Goal: Transaction & Acquisition: Purchase product/service

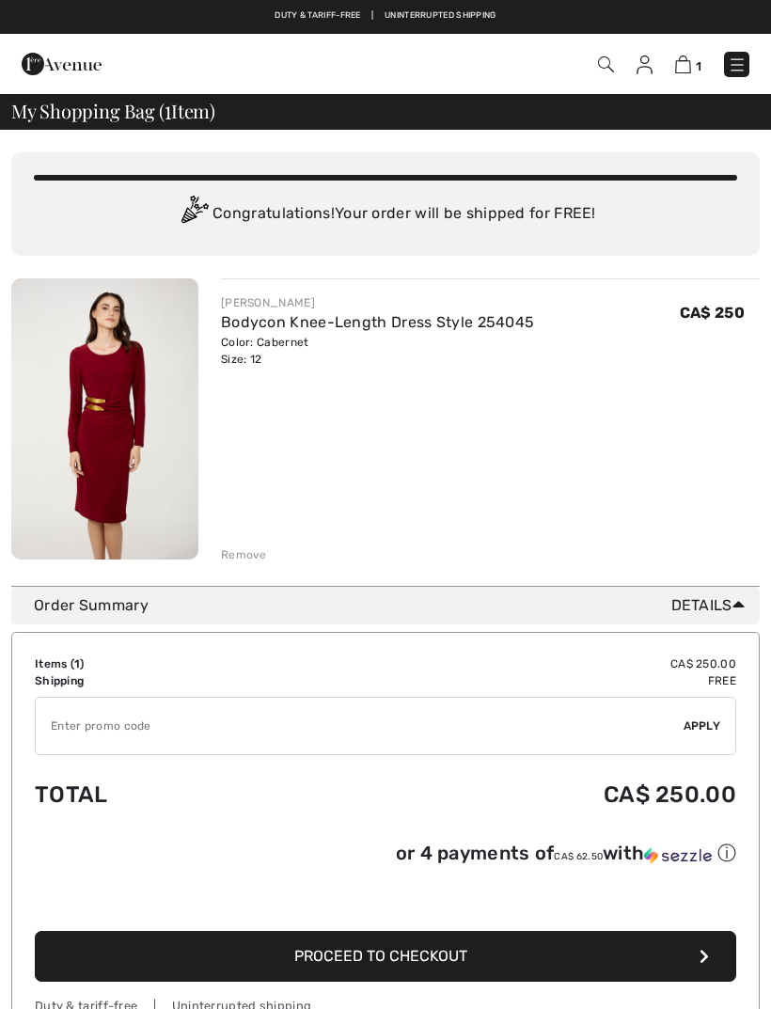
click at [663, 965] on button "Proceed to Checkout" at bounding box center [386, 956] width 702 height 51
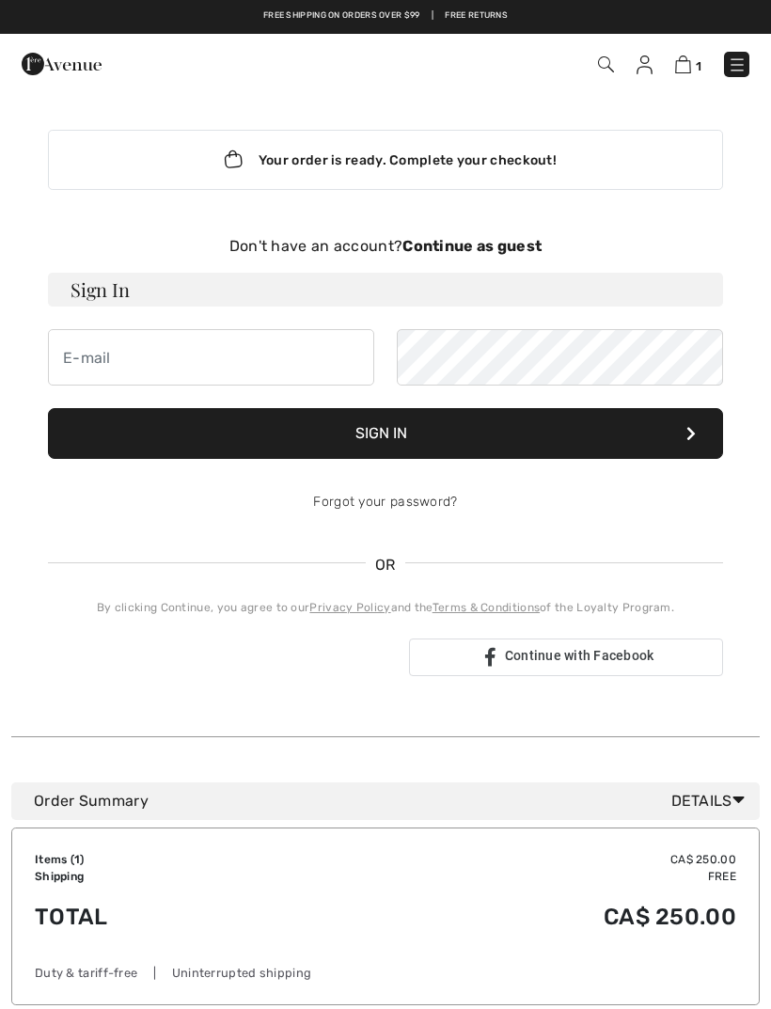
click at [663, 446] on button "Sign In" at bounding box center [385, 433] width 675 height 51
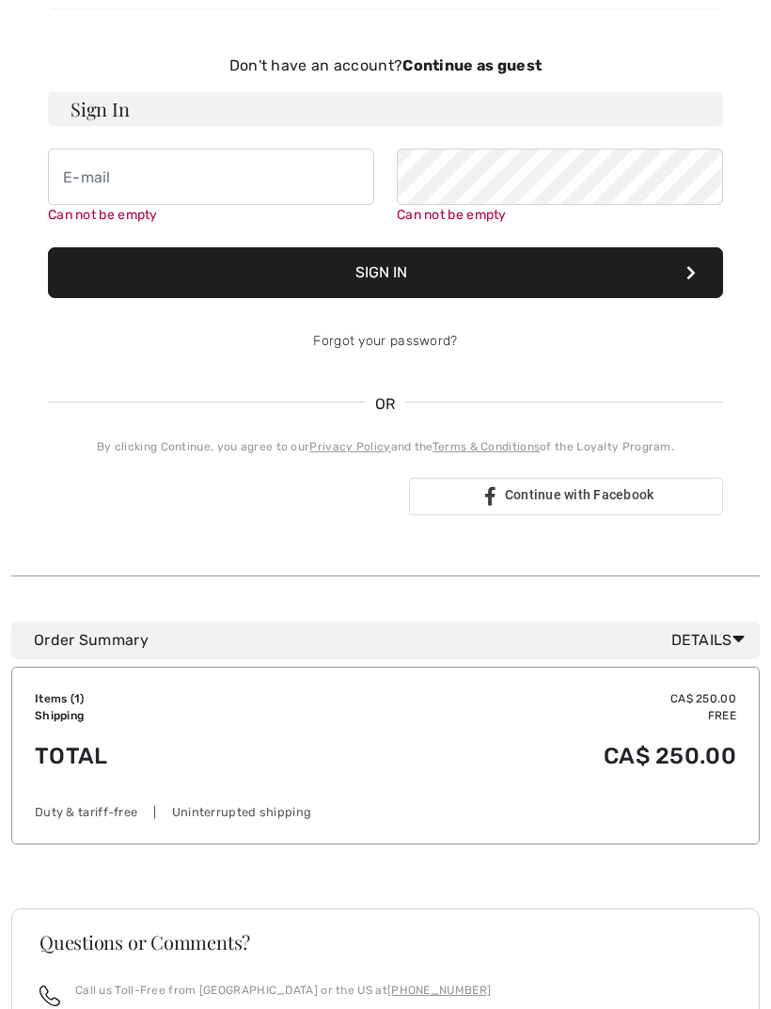
scroll to position [194, 0]
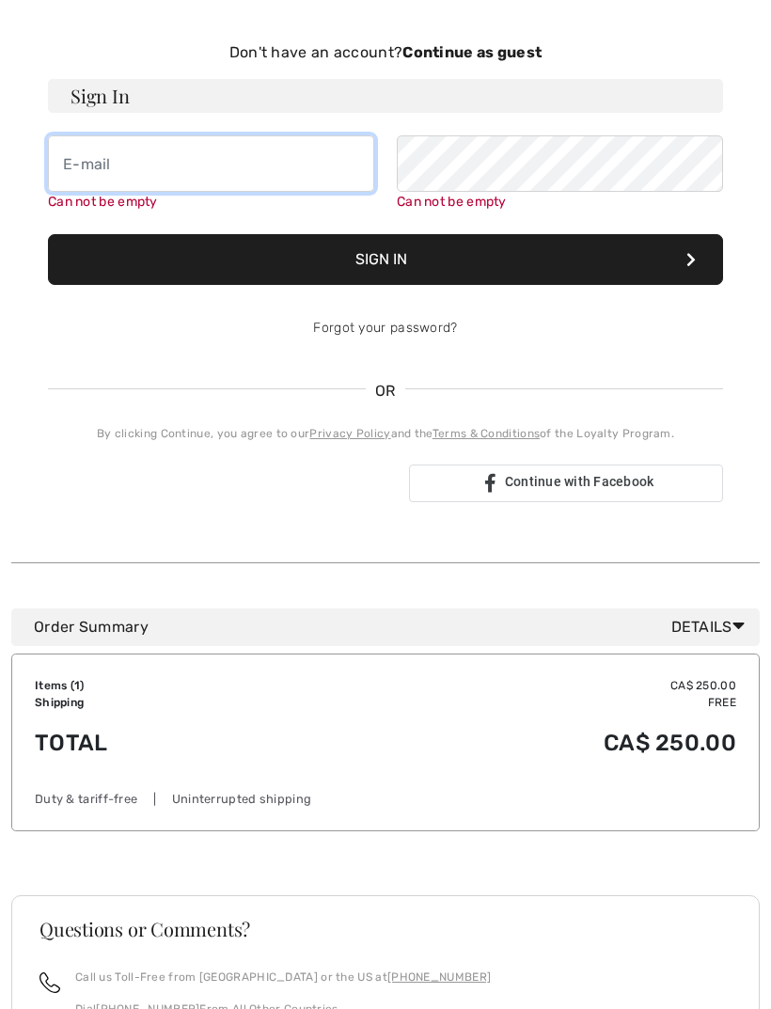
click at [98, 170] on input "email" at bounding box center [211, 163] width 326 height 56
type input "[EMAIL_ADDRESS][DOMAIN_NAME]"
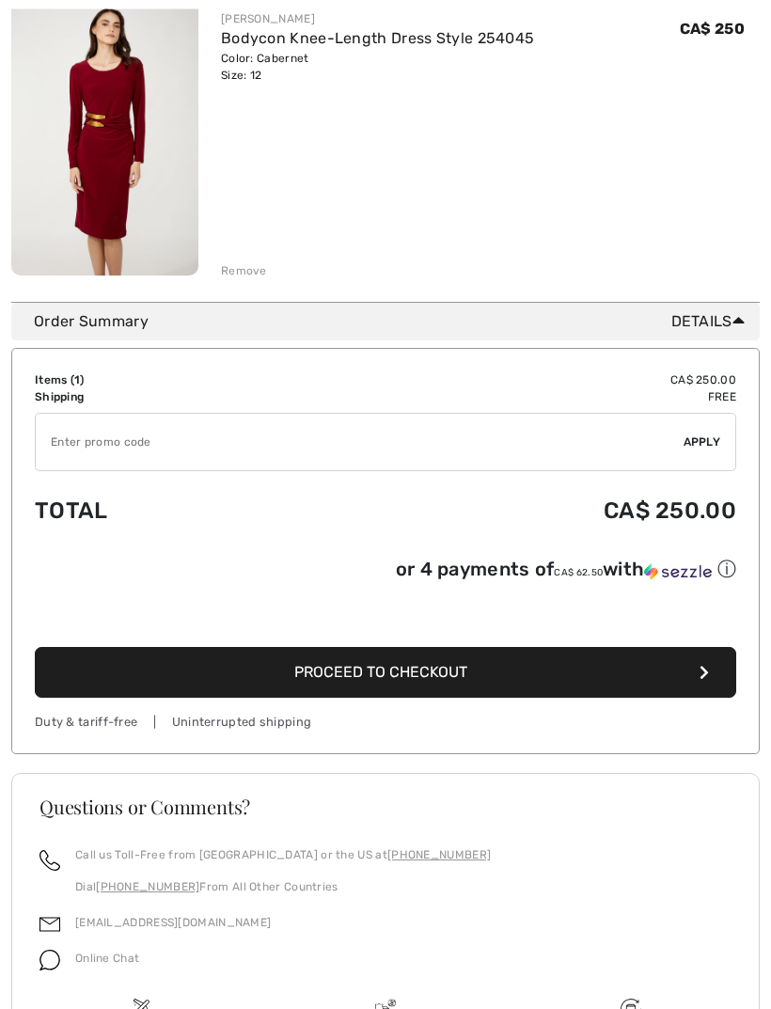
scroll to position [284, 0]
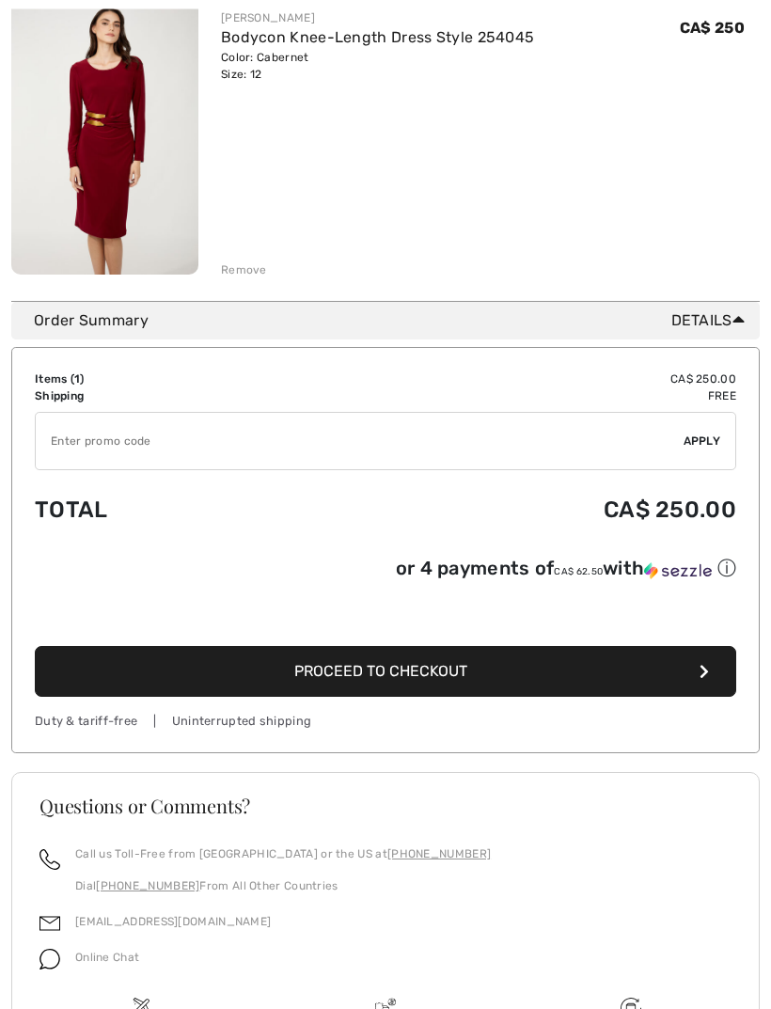
click at [409, 684] on button "Proceed to Checkout" at bounding box center [386, 672] width 702 height 51
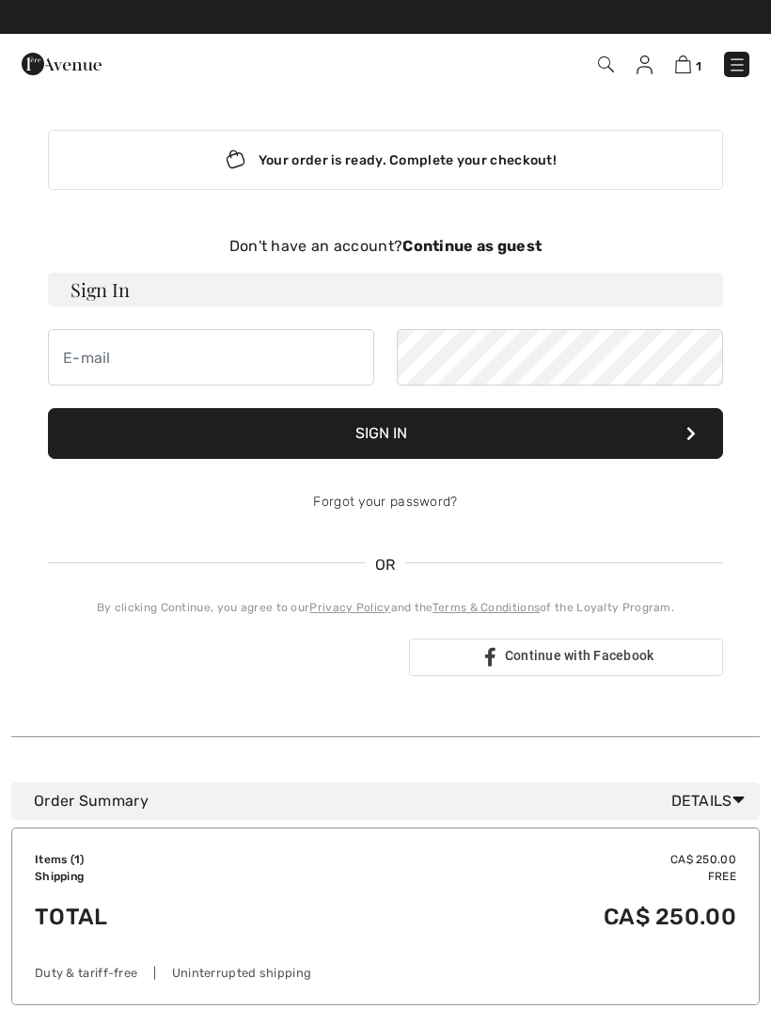
click at [498, 251] on strong "Continue as guest" at bounding box center [472, 246] width 139 height 18
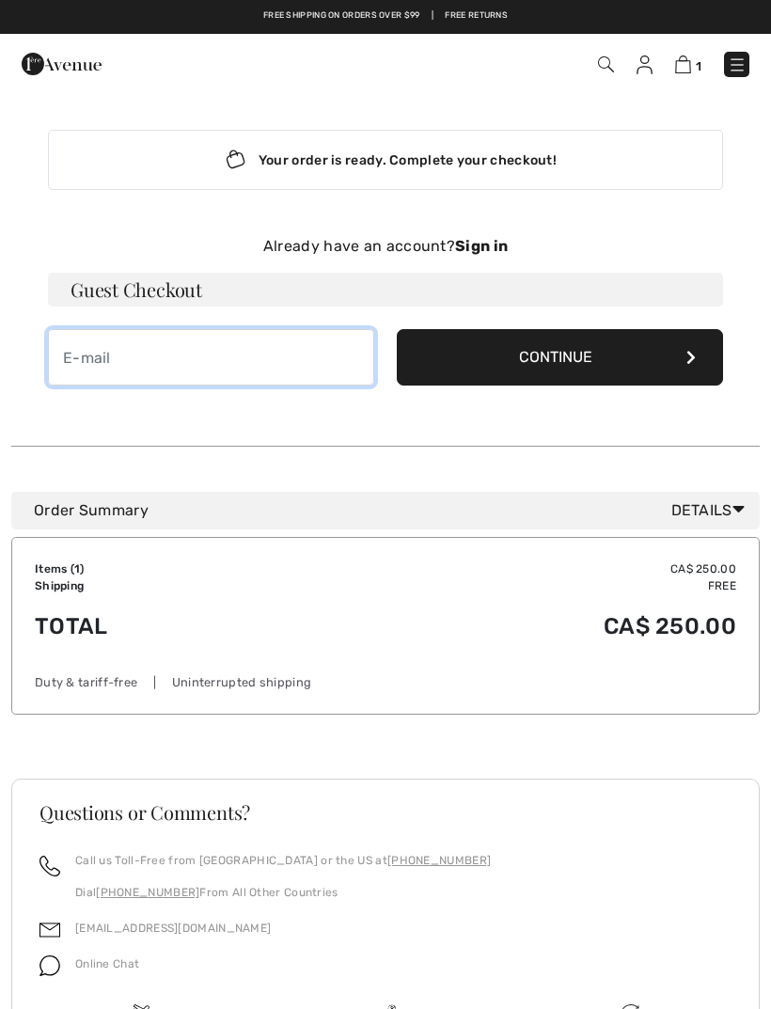
click at [87, 364] on input "email" at bounding box center [211, 357] width 326 height 56
type input "[EMAIL_ADDRESS][DOMAIN_NAME]"
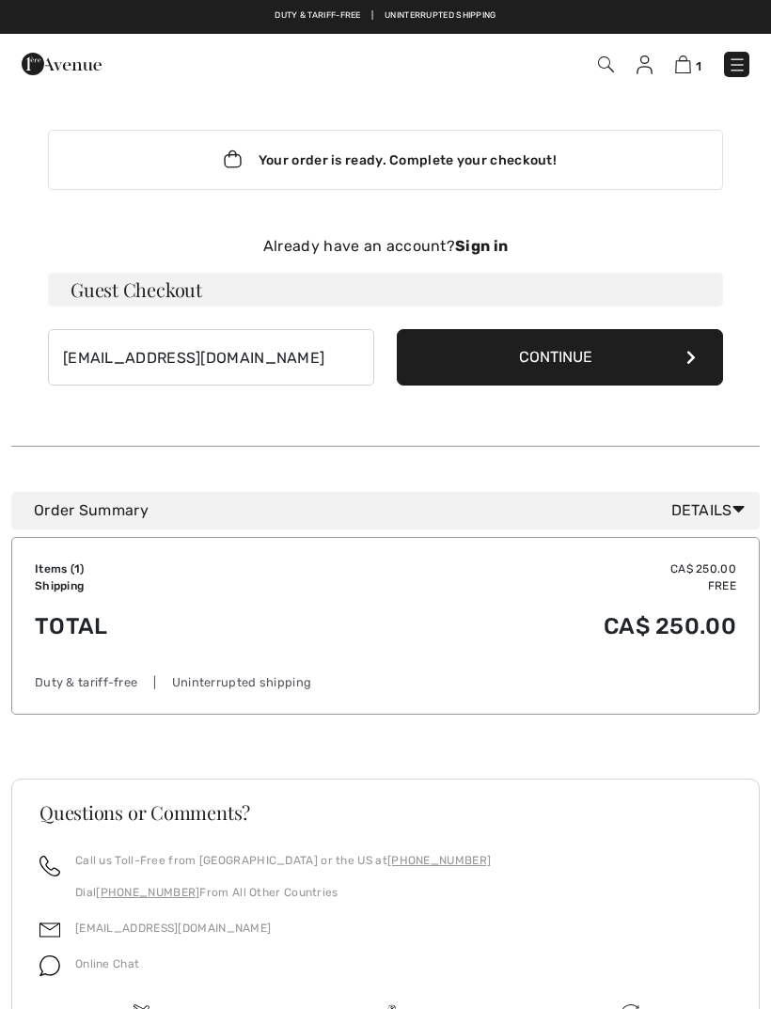
click at [615, 362] on button "Continue" at bounding box center [560, 357] width 326 height 56
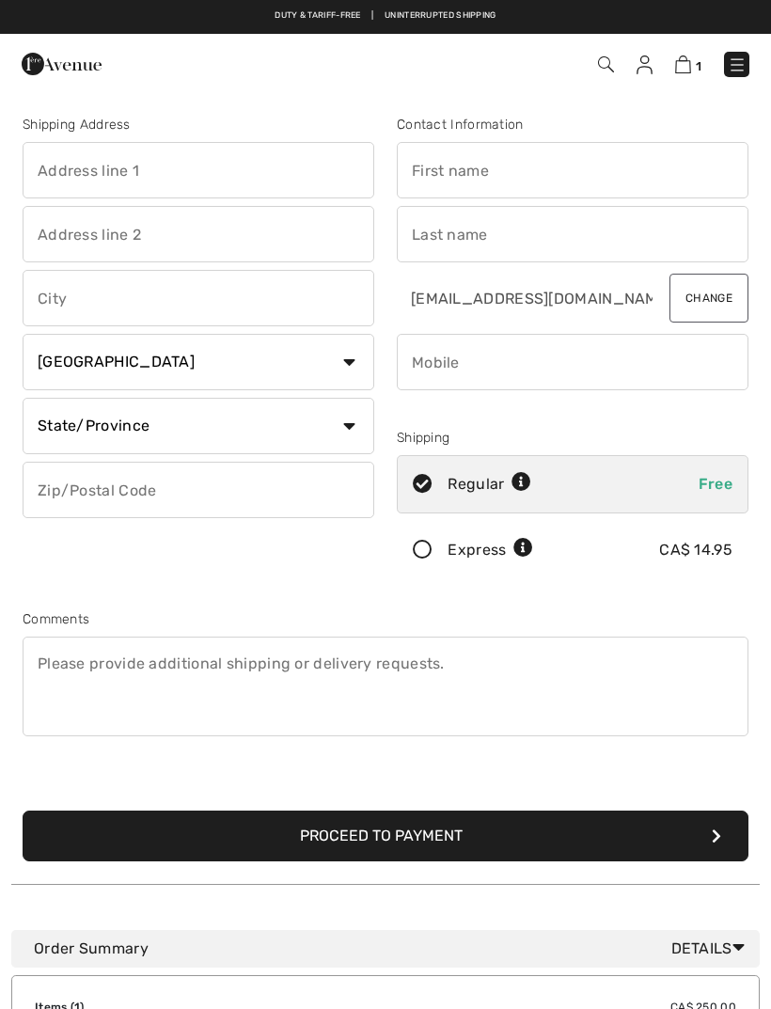
click at [79, 173] on input "text" at bounding box center [199, 170] width 352 height 56
type input "88 Brentwood Rd"
click at [200, 295] on input "text" at bounding box center [199, 298] width 352 height 56
type input "Oakville"
click at [364, 428] on select "State/Province Alberta British Columbia Manitoba New Brunswick Newfoundland and…" at bounding box center [199, 426] width 352 height 56
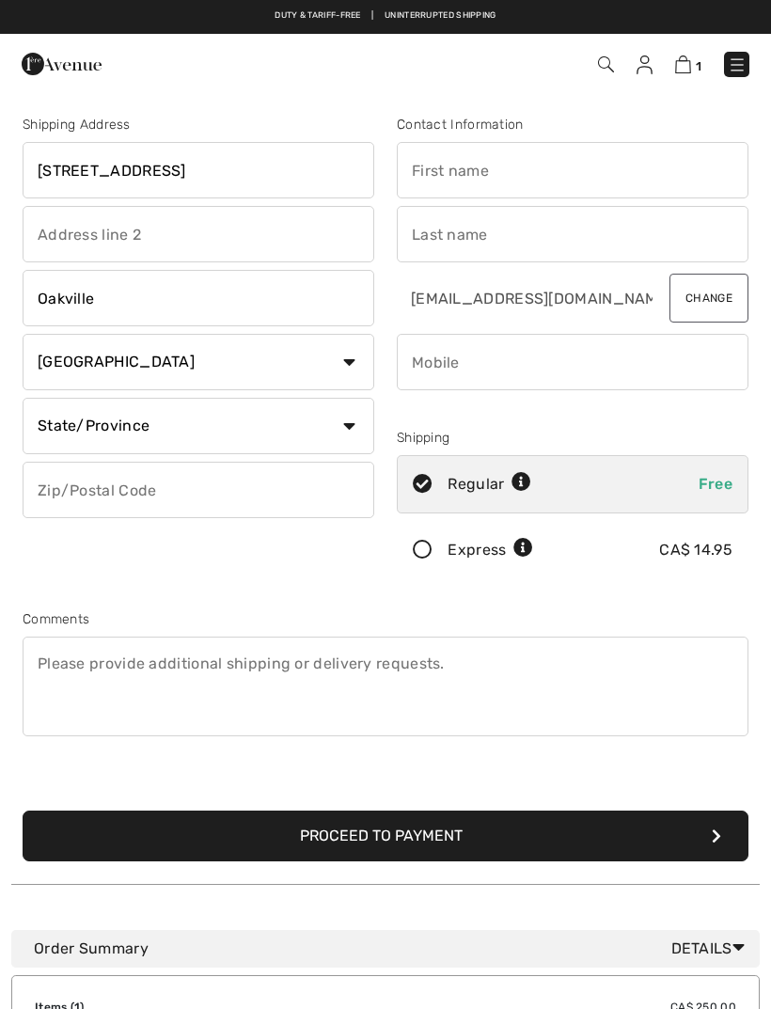
select select "ON"
click at [81, 489] on input "text" at bounding box center [199, 490] width 352 height 56
type input "L6"
type input "J"
type input "L6J4B6"
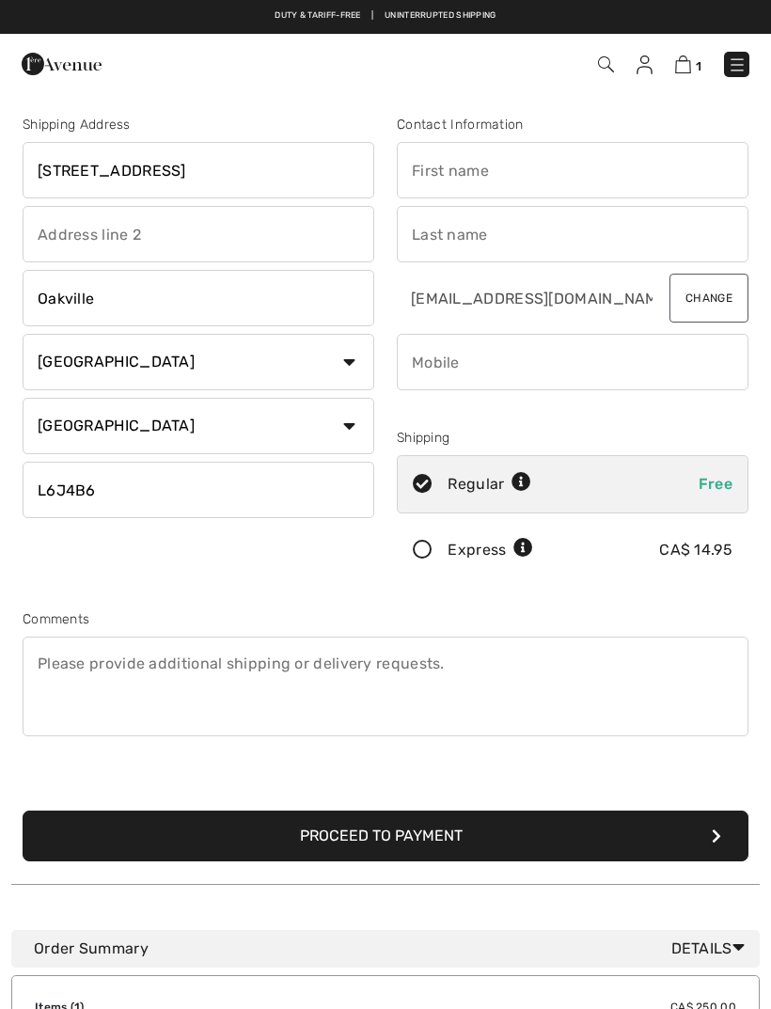
click at [460, 173] on input "text" at bounding box center [573, 170] width 352 height 56
type input "IRENE"
click at [452, 239] on input "text" at bounding box center [573, 234] width 352 height 56
type input "SHLAPAK"
click at [451, 368] on input "phone" at bounding box center [573, 362] width 352 height 56
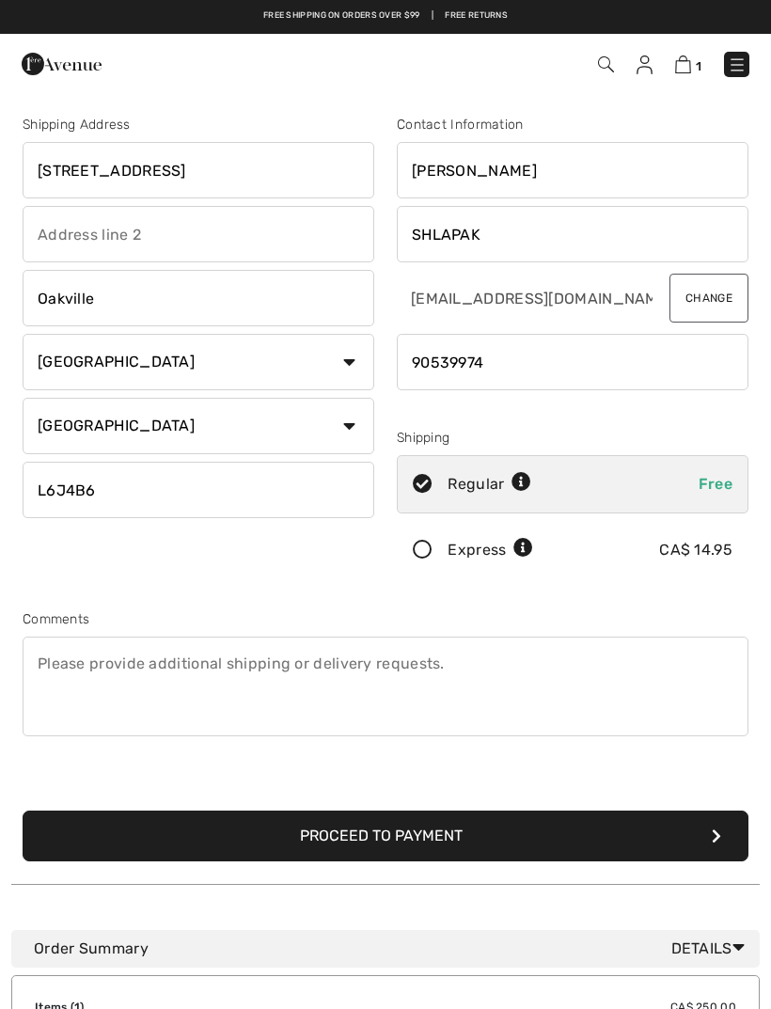
type input "9053997445"
click at [638, 843] on button "Proceed to Payment" at bounding box center [386, 836] width 726 height 51
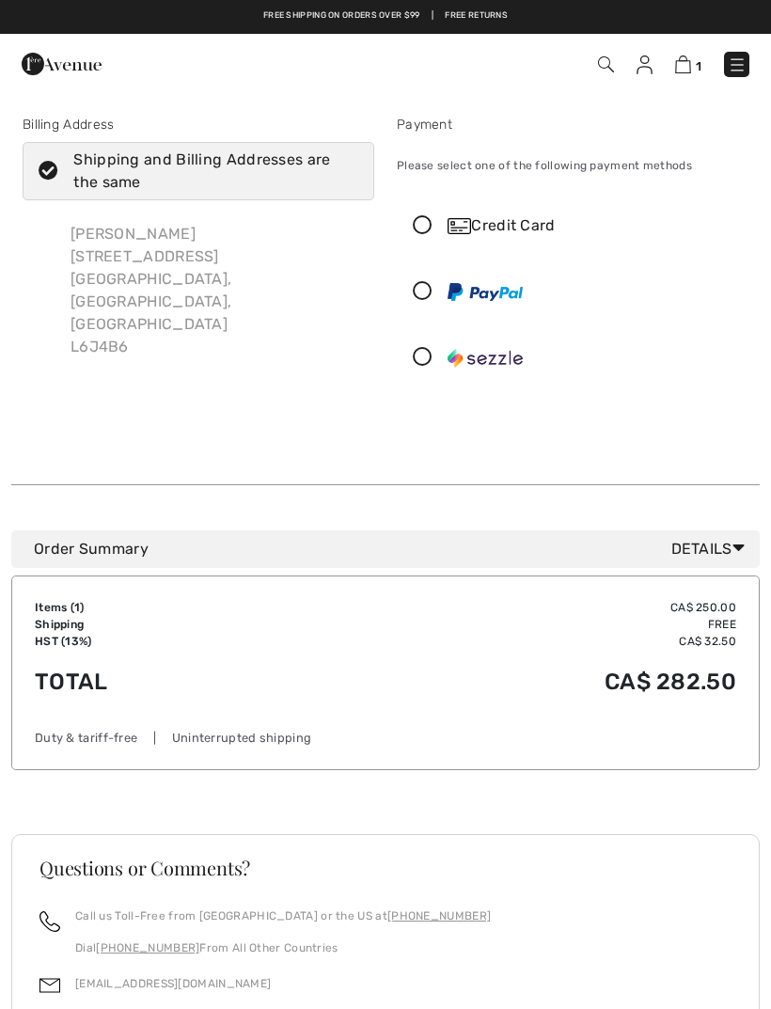
click at [442, 230] on icon at bounding box center [423, 226] width 50 height 20
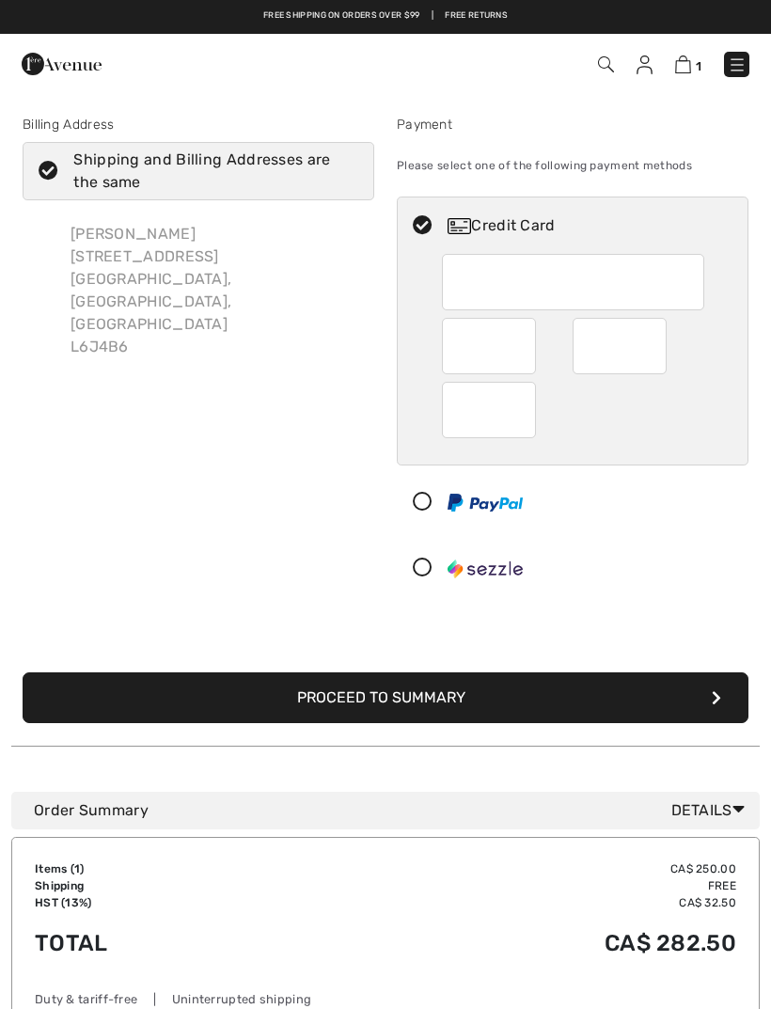
click at [441, 961] on td "CA$ 282.50" at bounding box center [511, 944] width 452 height 64
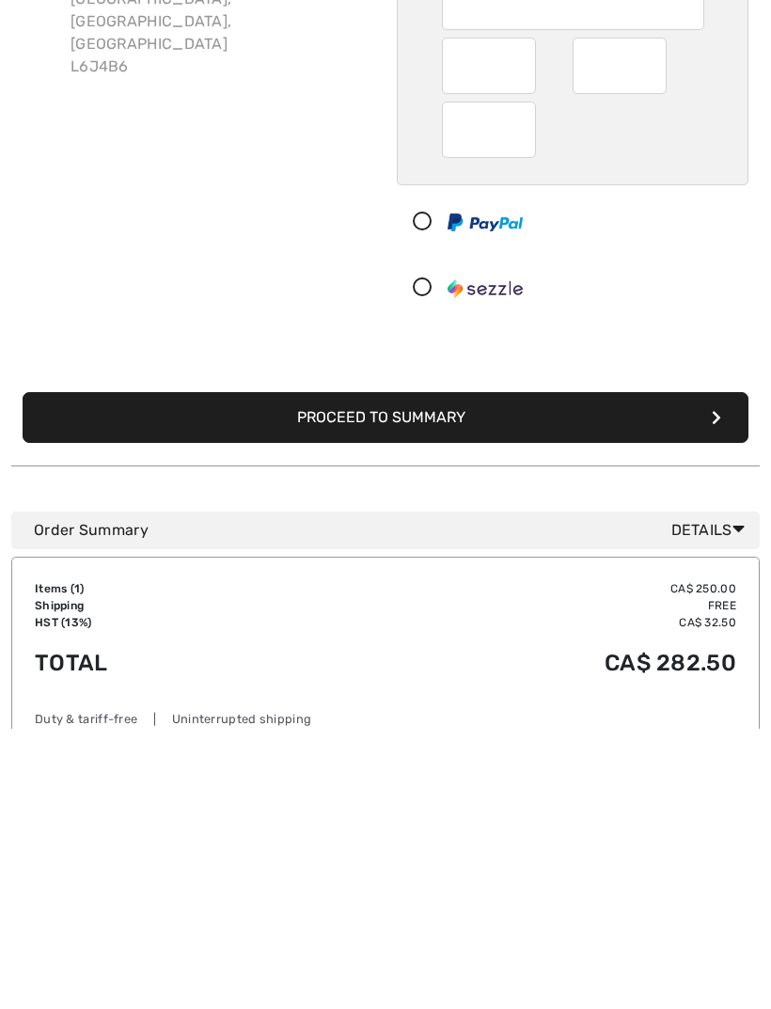
click at [724, 673] on button "Proceed to Summary" at bounding box center [386, 698] width 726 height 51
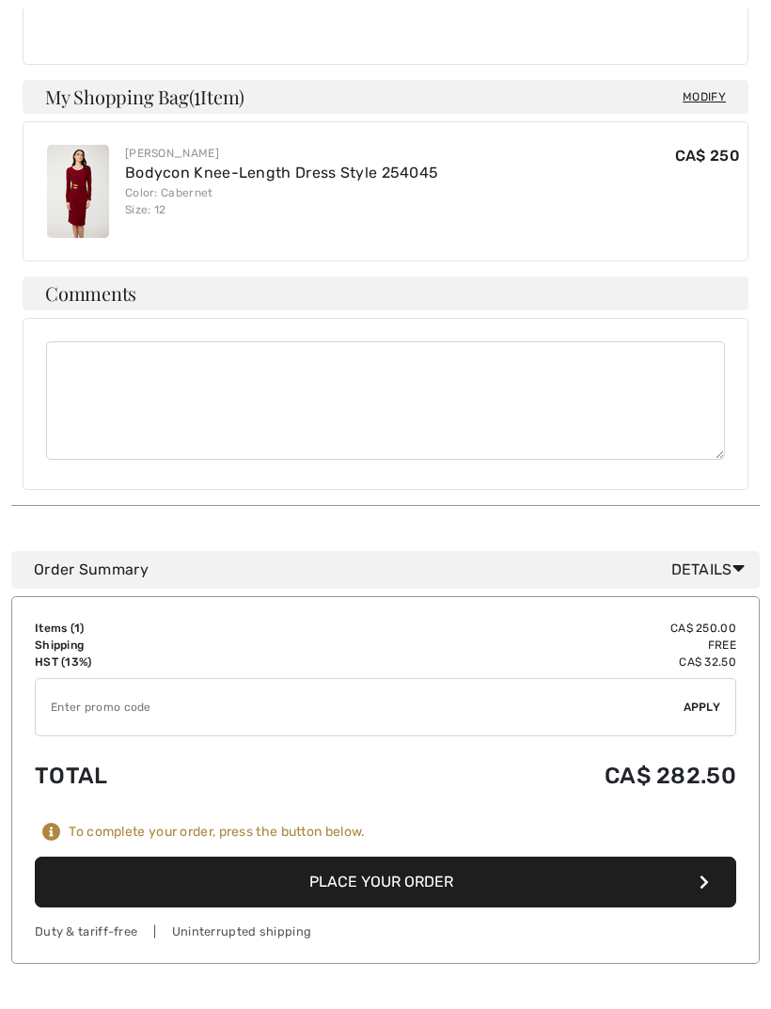
scroll to position [907, 0]
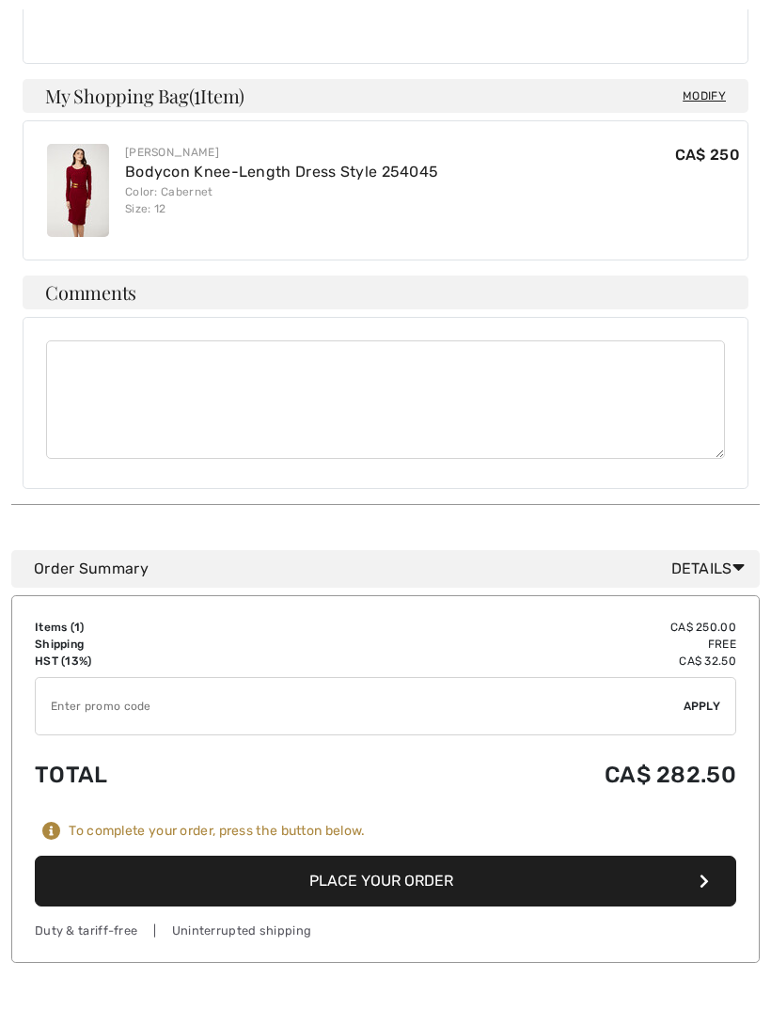
click at [413, 856] on button "Place Your Order" at bounding box center [386, 881] width 702 height 51
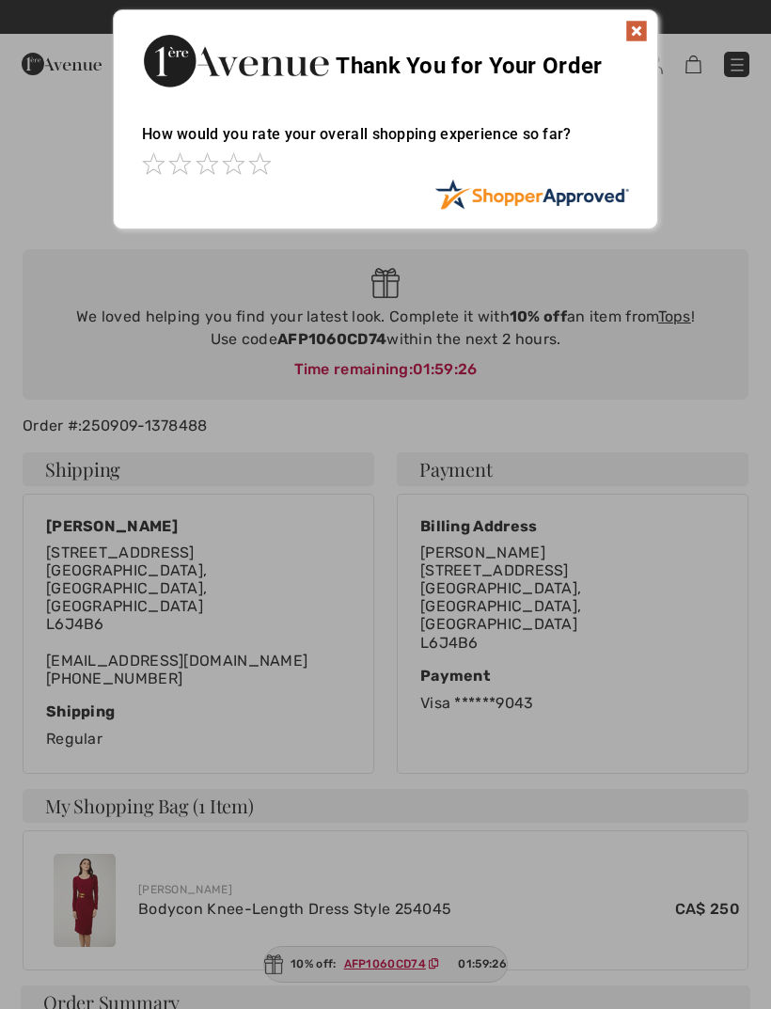
click at [647, 27] on img at bounding box center [637, 31] width 23 height 23
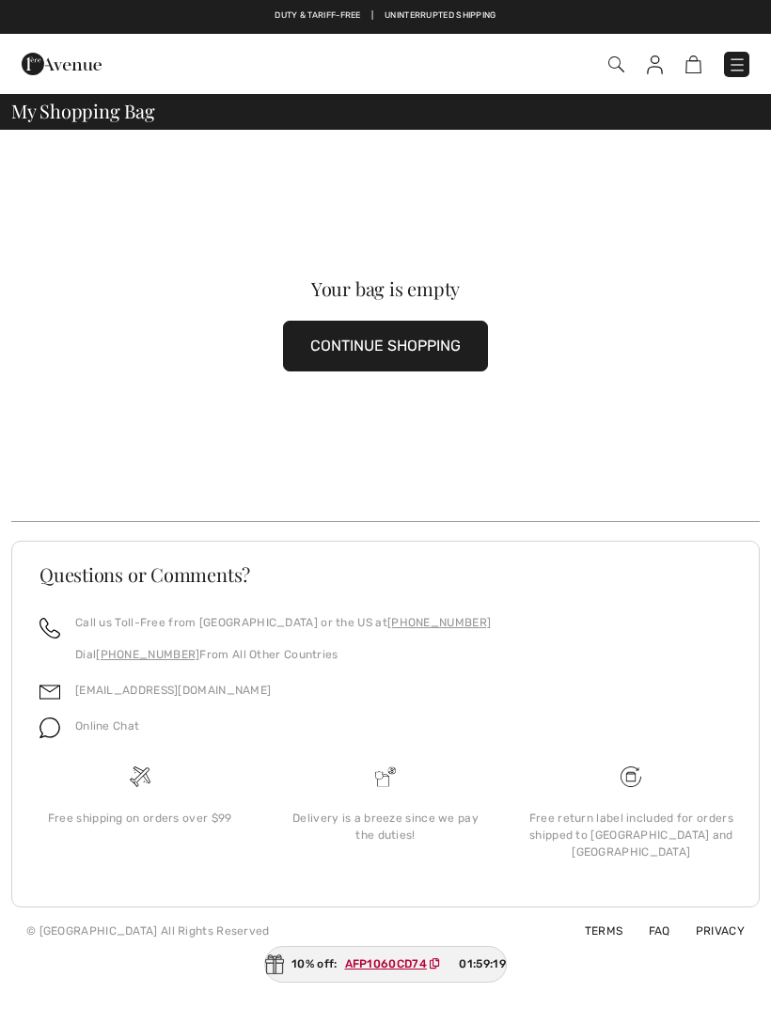
click at [421, 351] on button "CONTINUE SHOPPING" at bounding box center [385, 346] width 205 height 51
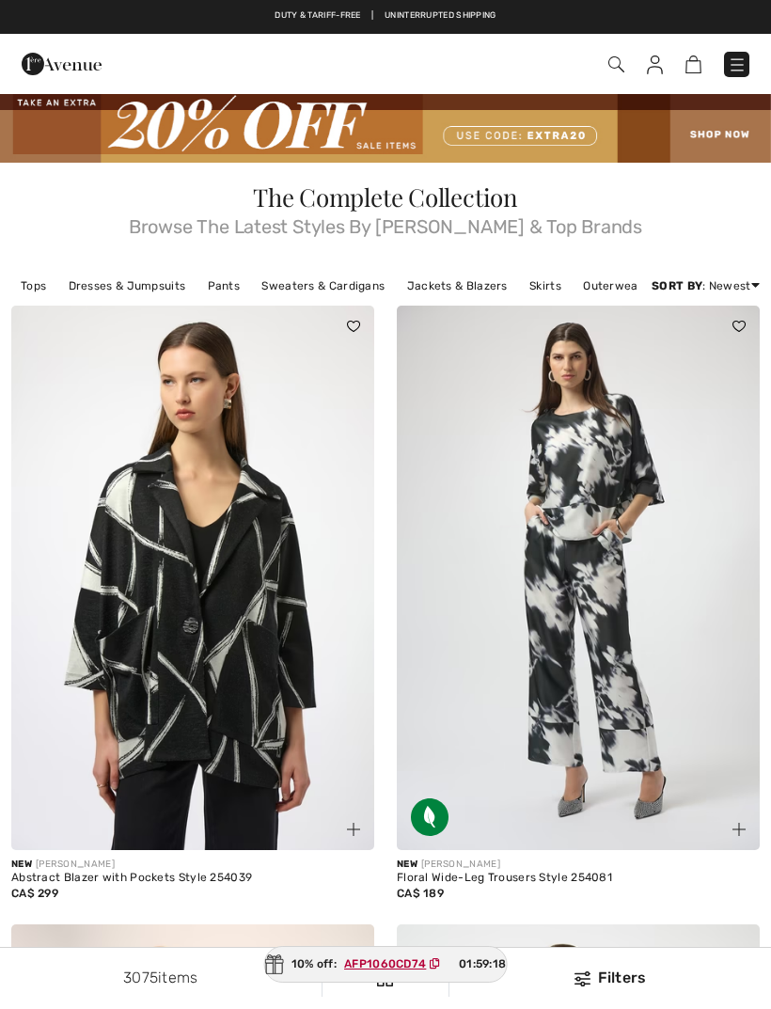
checkbox input "true"
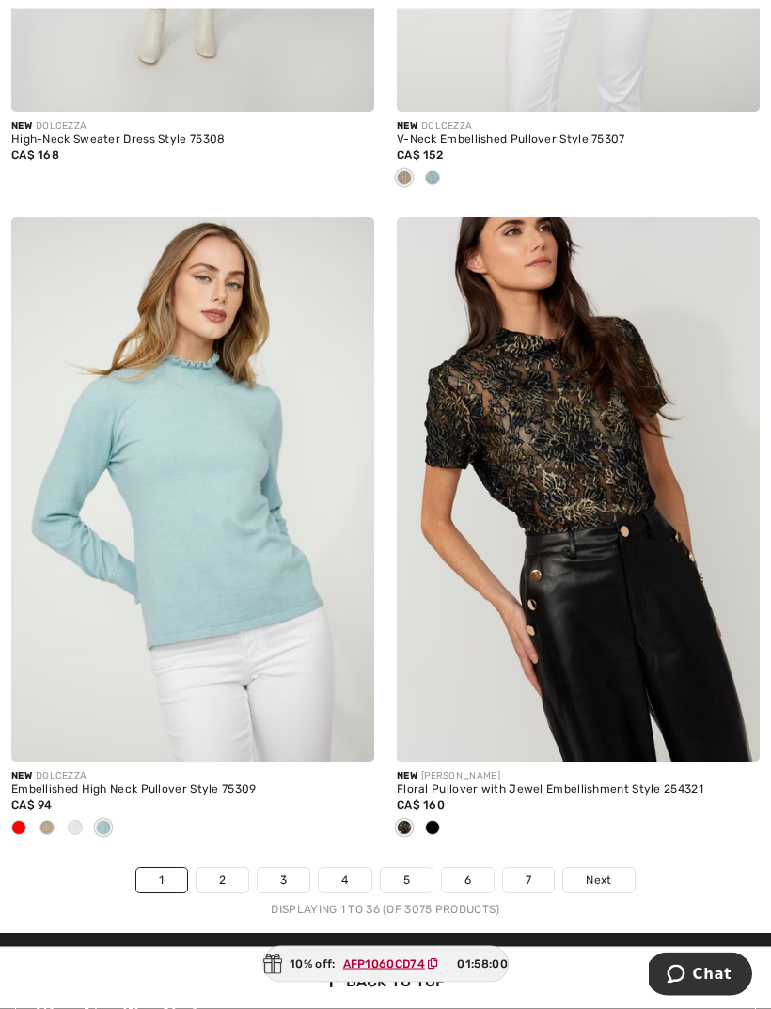
scroll to position [11132, 0]
click at [226, 868] on link "2" at bounding box center [223, 880] width 52 height 24
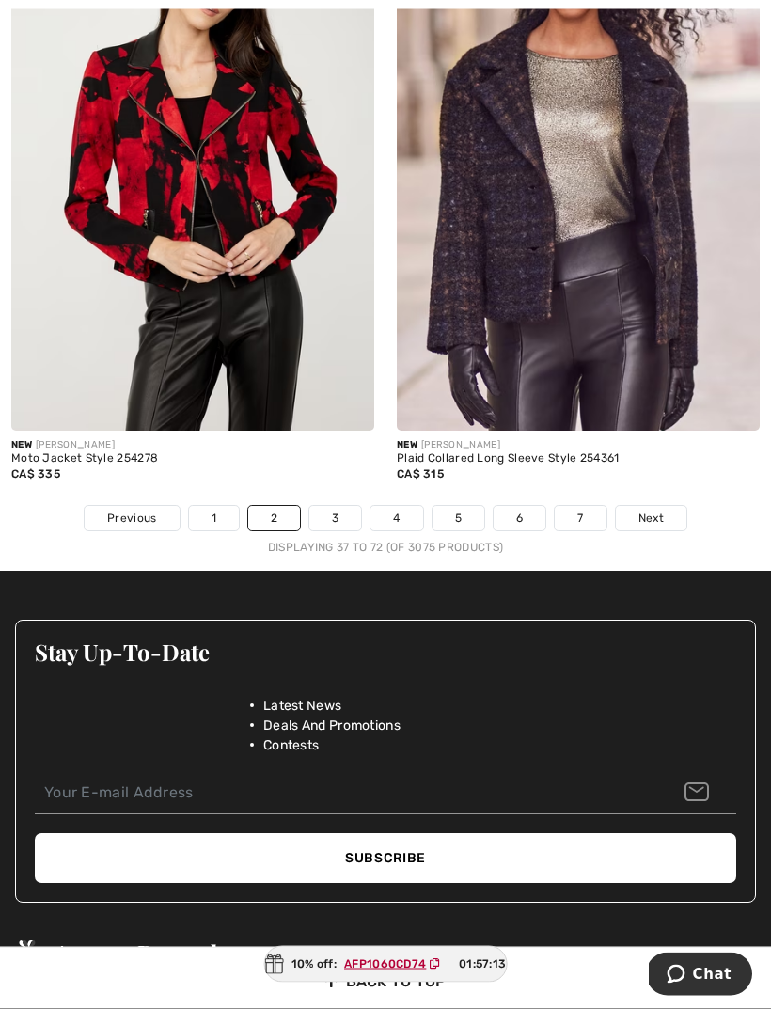
scroll to position [11402, 0]
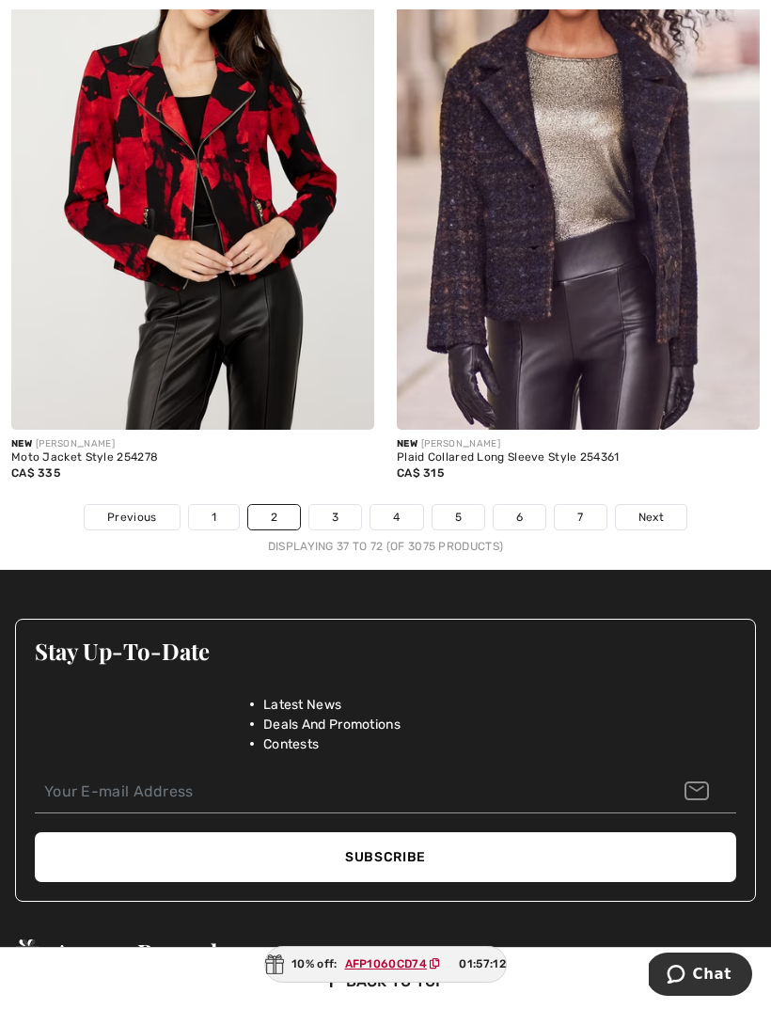
click at [341, 505] on link "3" at bounding box center [336, 517] width 52 height 24
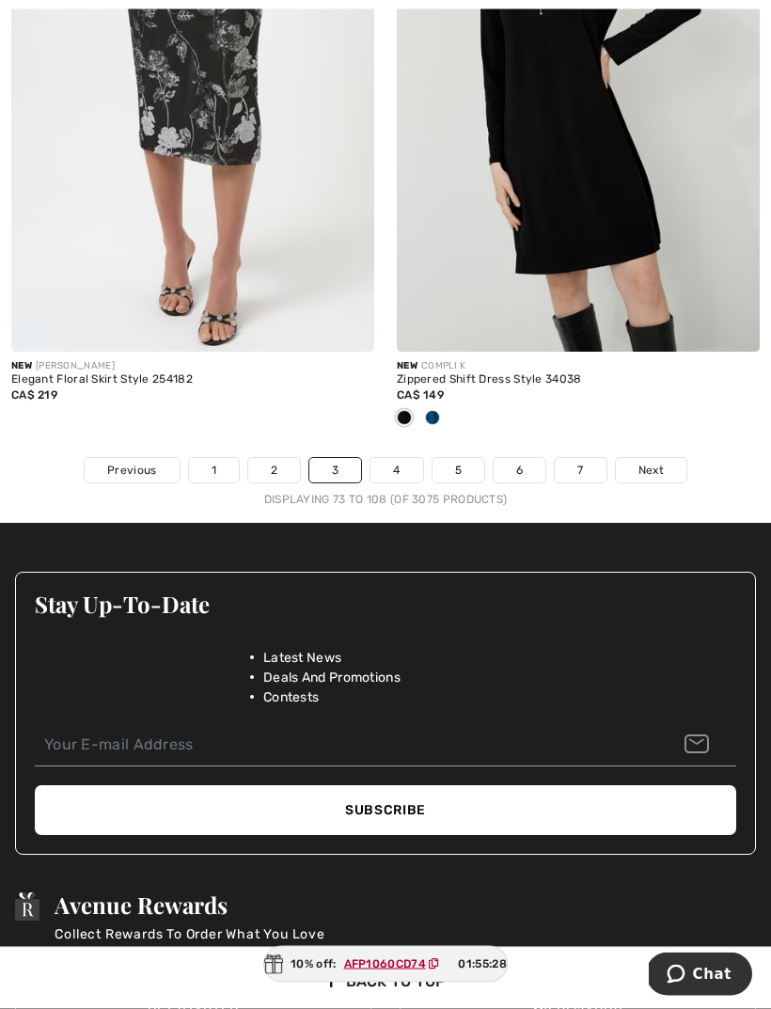
scroll to position [11698, 0]
click at [403, 458] on link "4" at bounding box center [397, 470] width 52 height 24
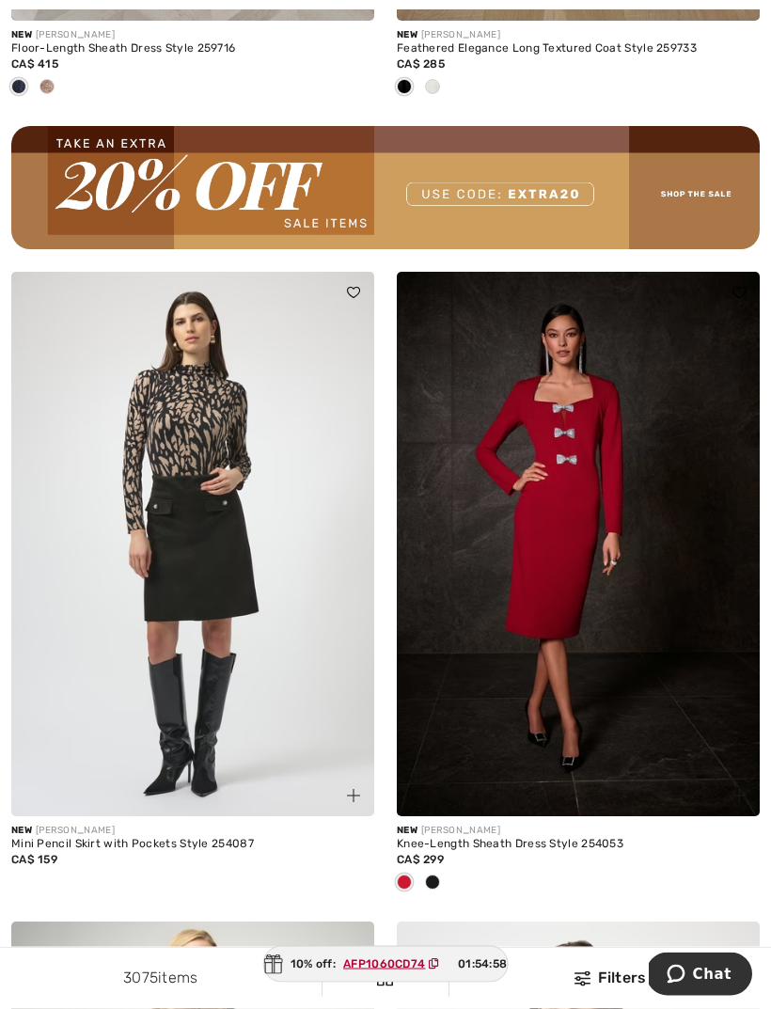
scroll to position [7921, 0]
click at [565, 554] on img at bounding box center [578, 544] width 363 height 545
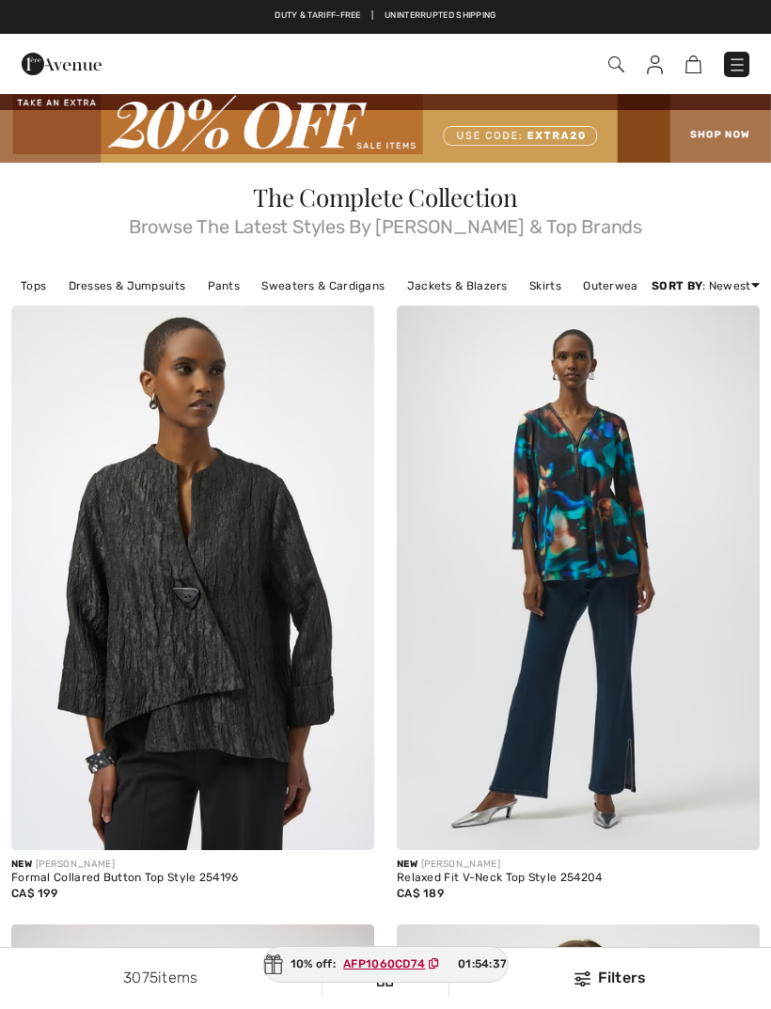
scroll to position [7982, 0]
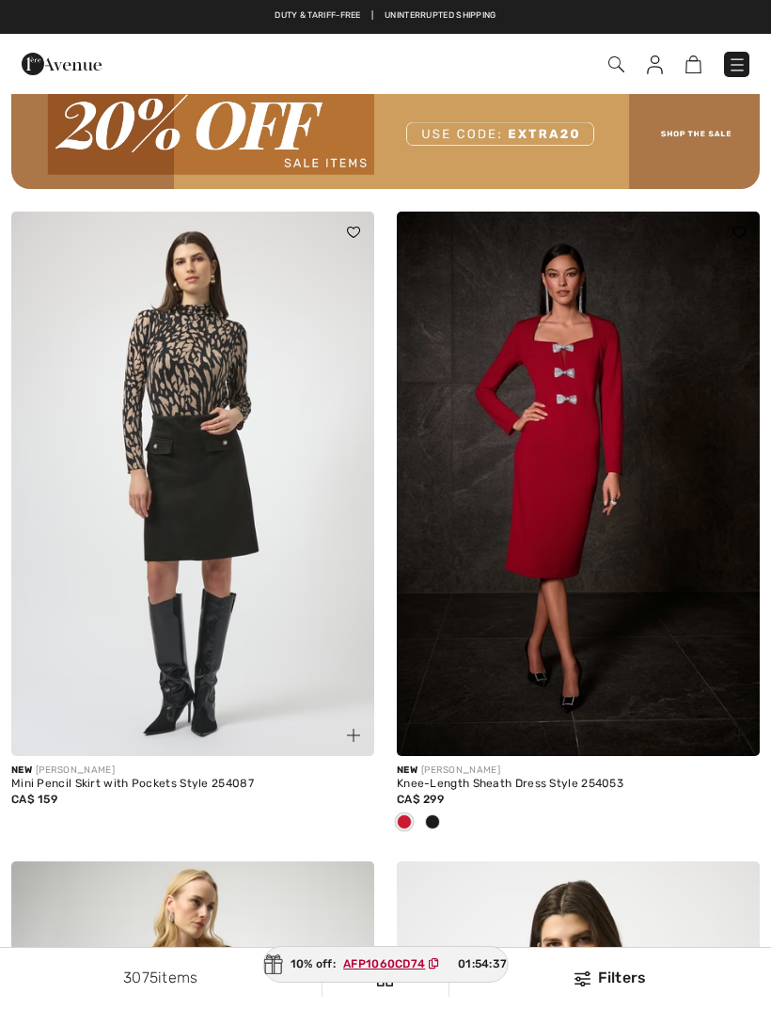
checkbox input "true"
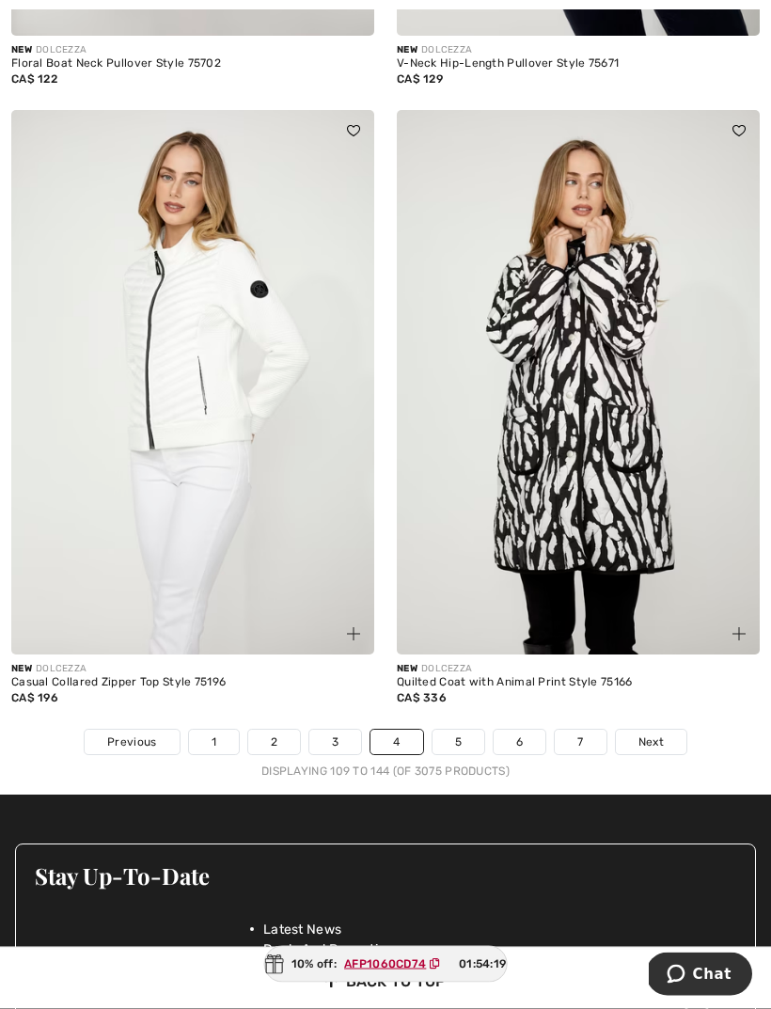
scroll to position [11240, 0]
click at [470, 730] on link "5" at bounding box center [459, 742] width 52 height 24
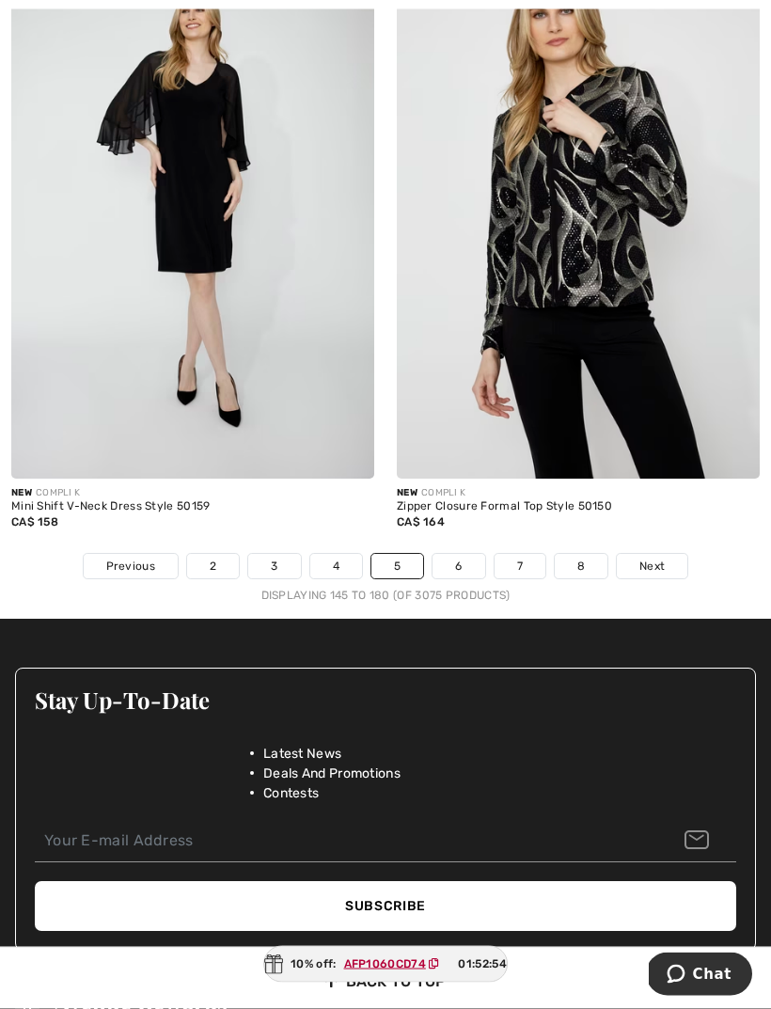
scroll to position [11385, 0]
click at [463, 555] on link "6" at bounding box center [459, 566] width 52 height 24
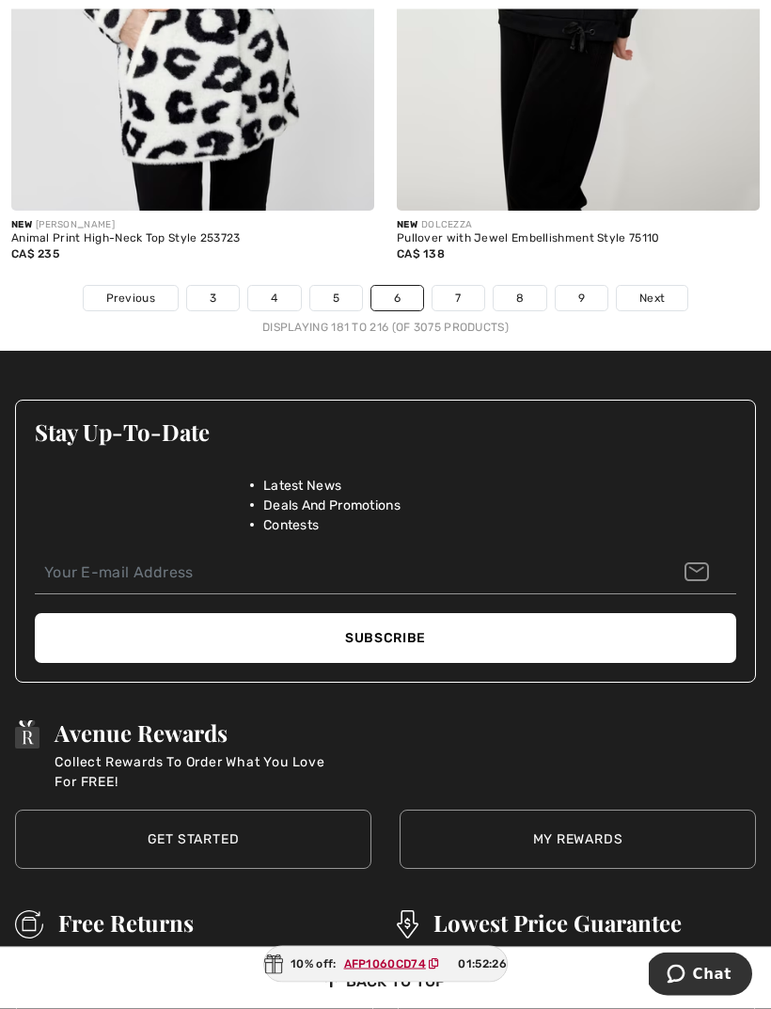
scroll to position [11497, 0]
click at [463, 286] on link "7" at bounding box center [458, 298] width 51 height 24
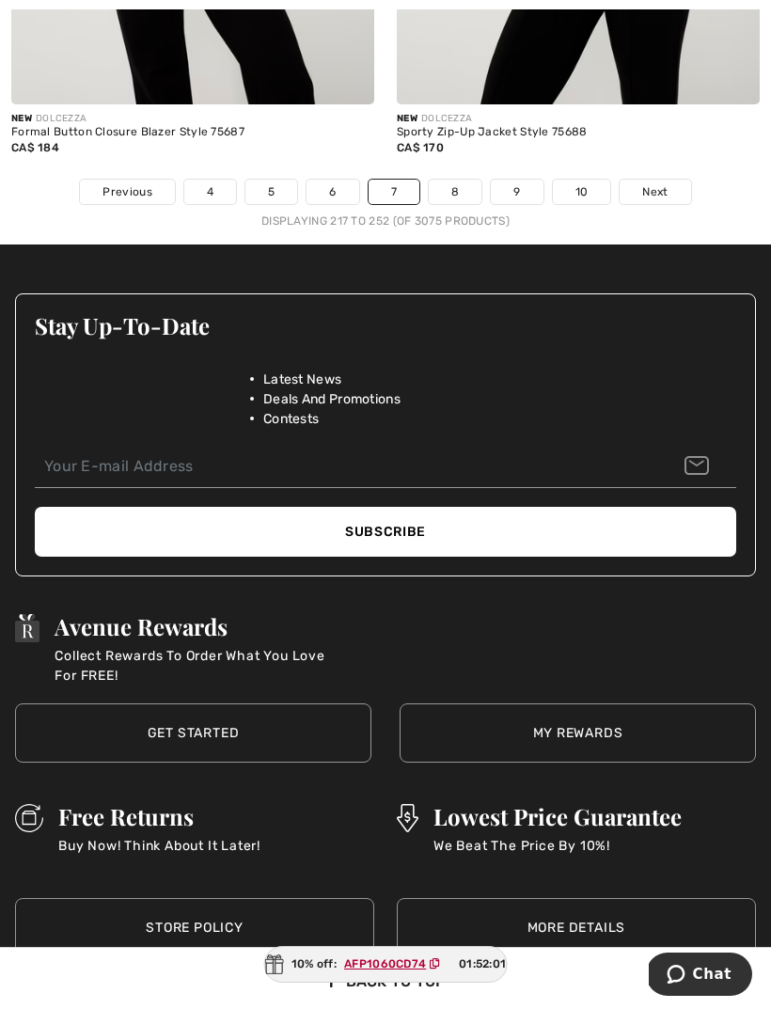
scroll to position [11544, 0]
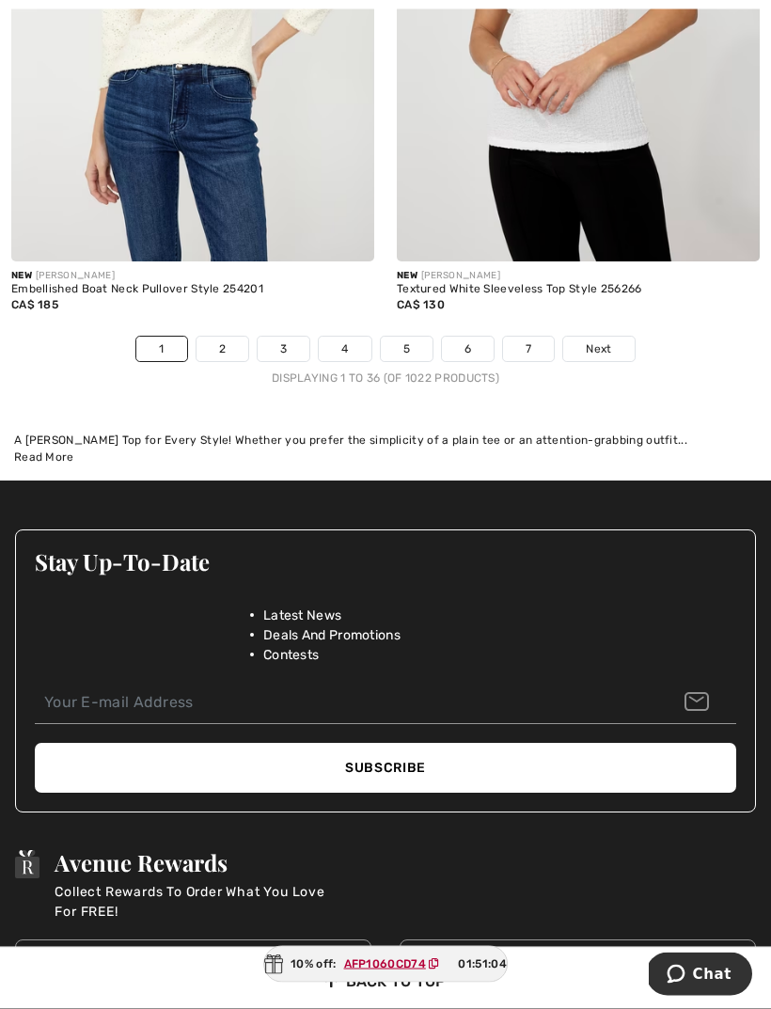
scroll to position [11697, 0]
click at [228, 337] on link "2" at bounding box center [223, 349] width 52 height 24
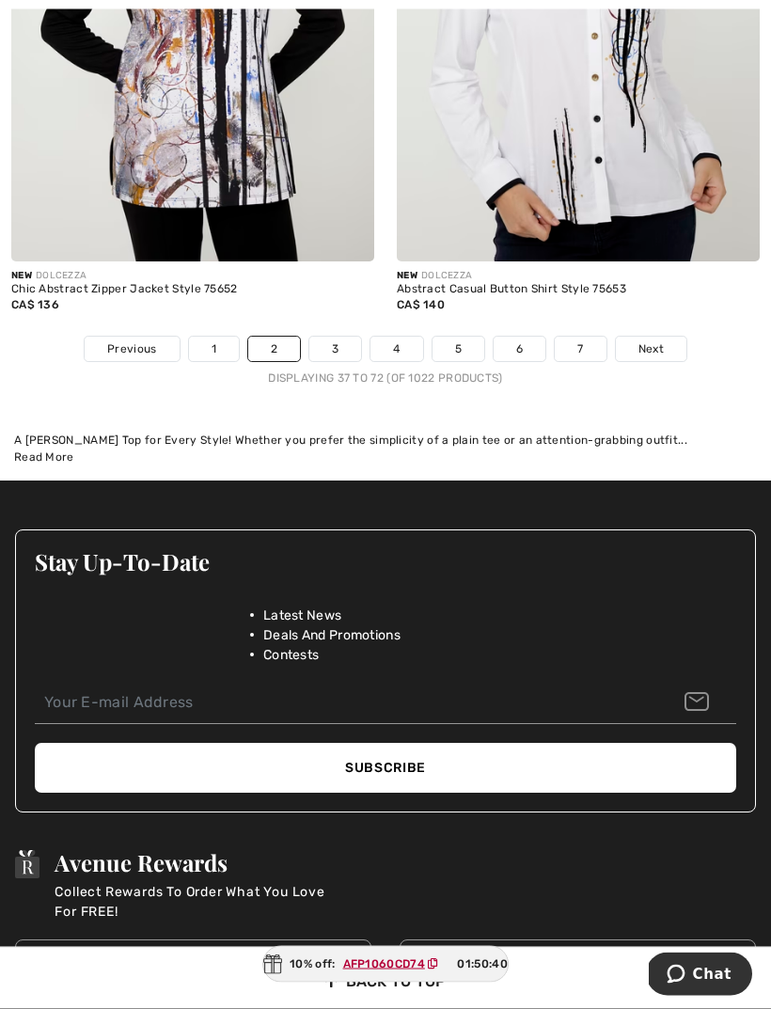
scroll to position [11448, 0]
click at [330, 344] on link "3" at bounding box center [336, 349] width 52 height 24
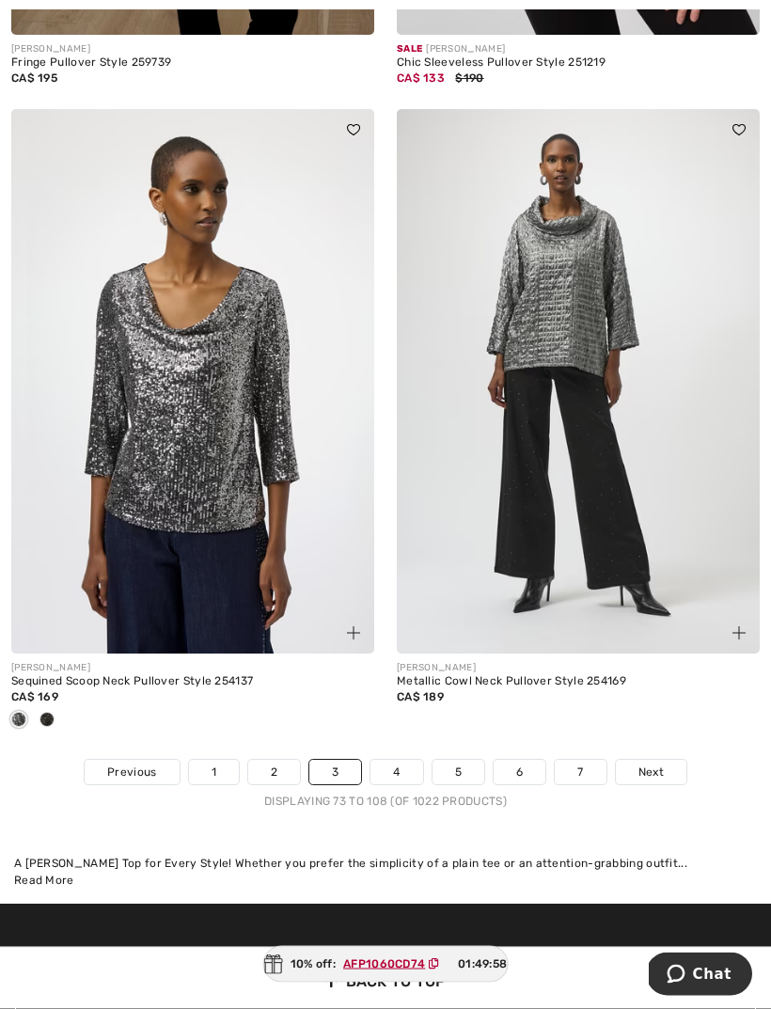
scroll to position [11180, 0]
click at [403, 760] on link "4" at bounding box center [397, 772] width 52 height 24
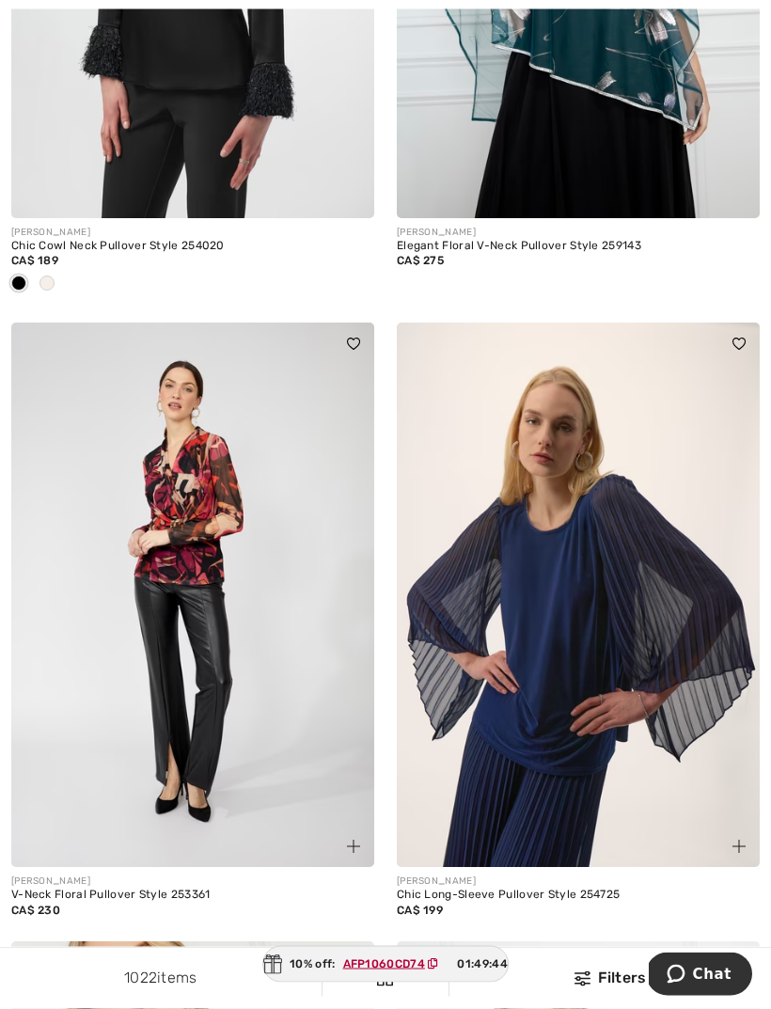
scroll to position [2522, 0]
